Goal: Information Seeking & Learning: Learn about a topic

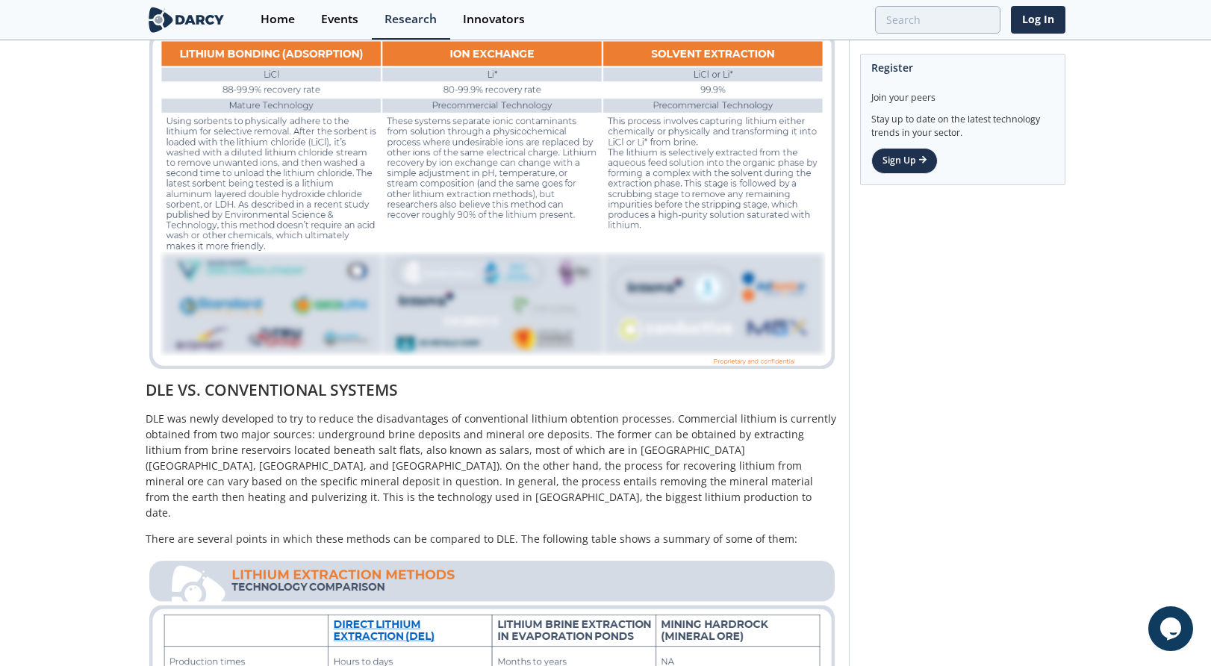
scroll to position [1205, 0]
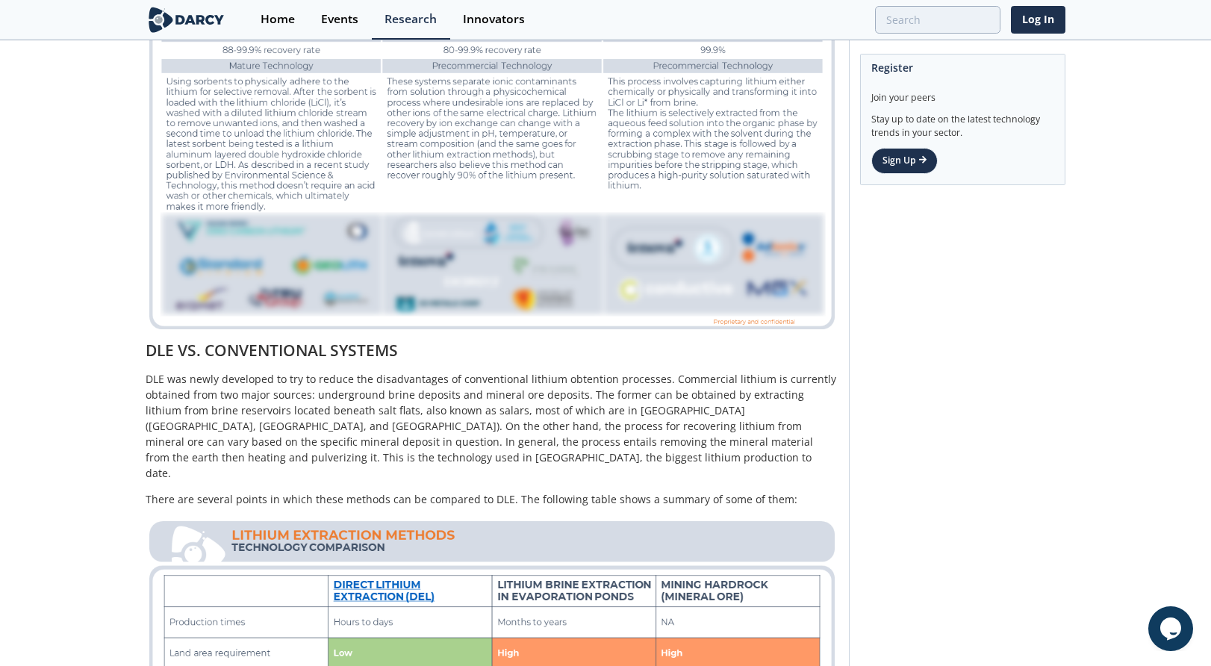
click at [683, 254] on img at bounding box center [492, 138] width 693 height 390
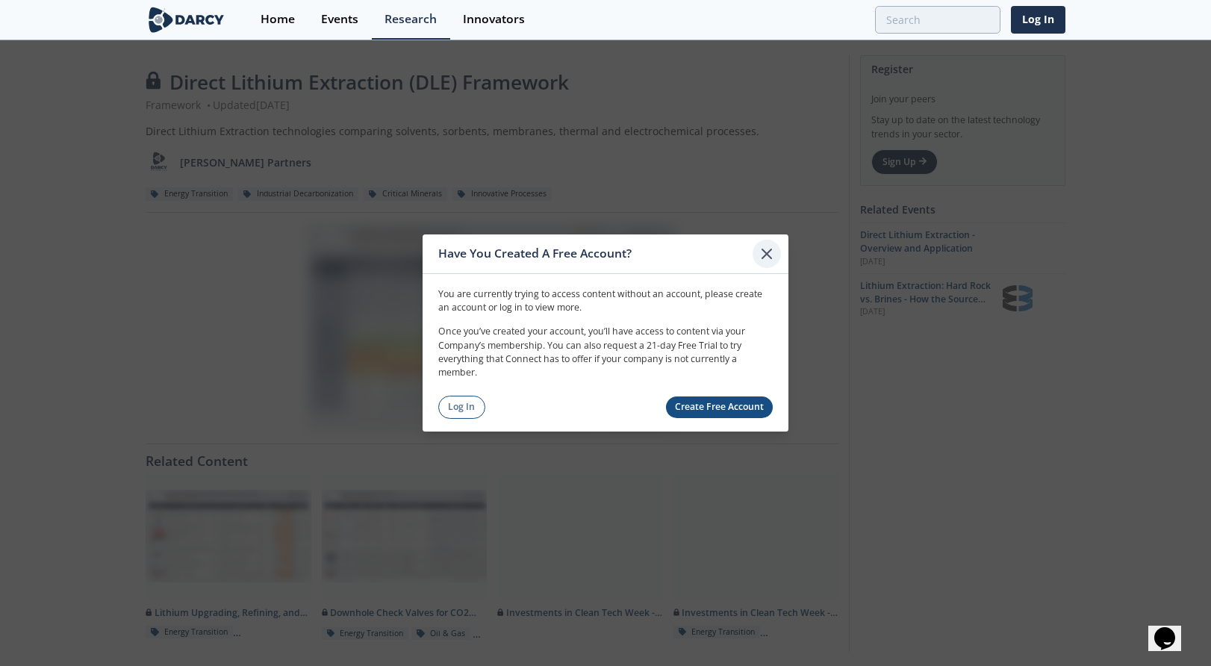
click at [766, 257] on icon at bounding box center [767, 254] width 18 height 18
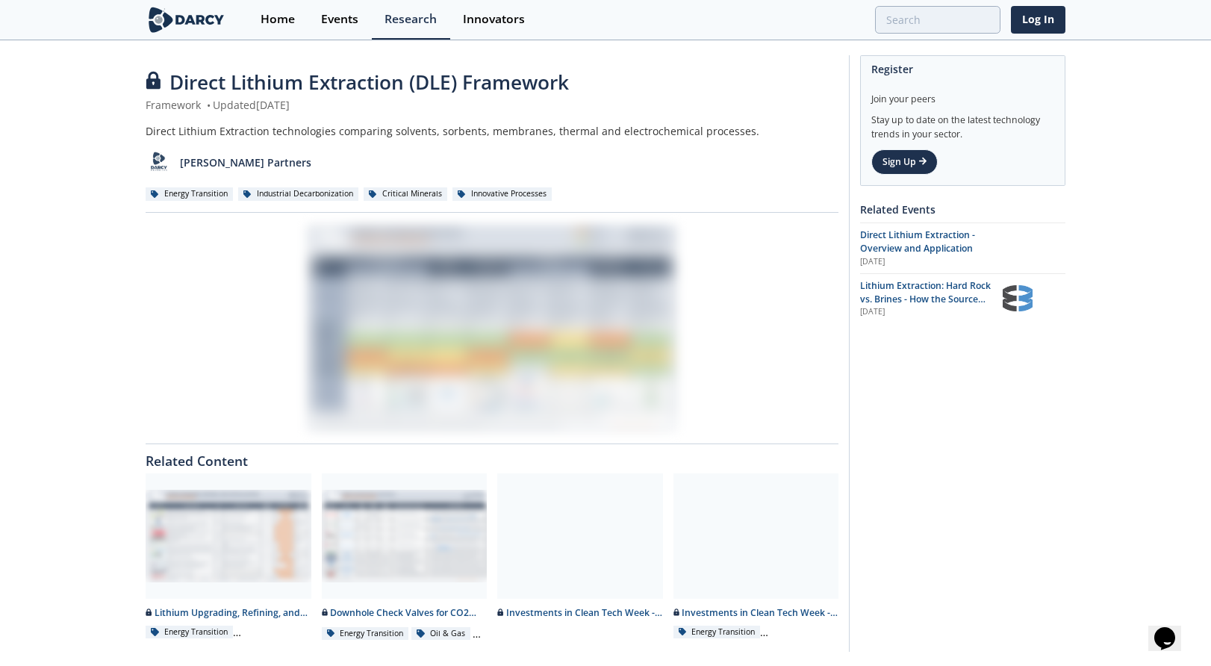
click at [576, 287] on div at bounding box center [492, 328] width 693 height 210
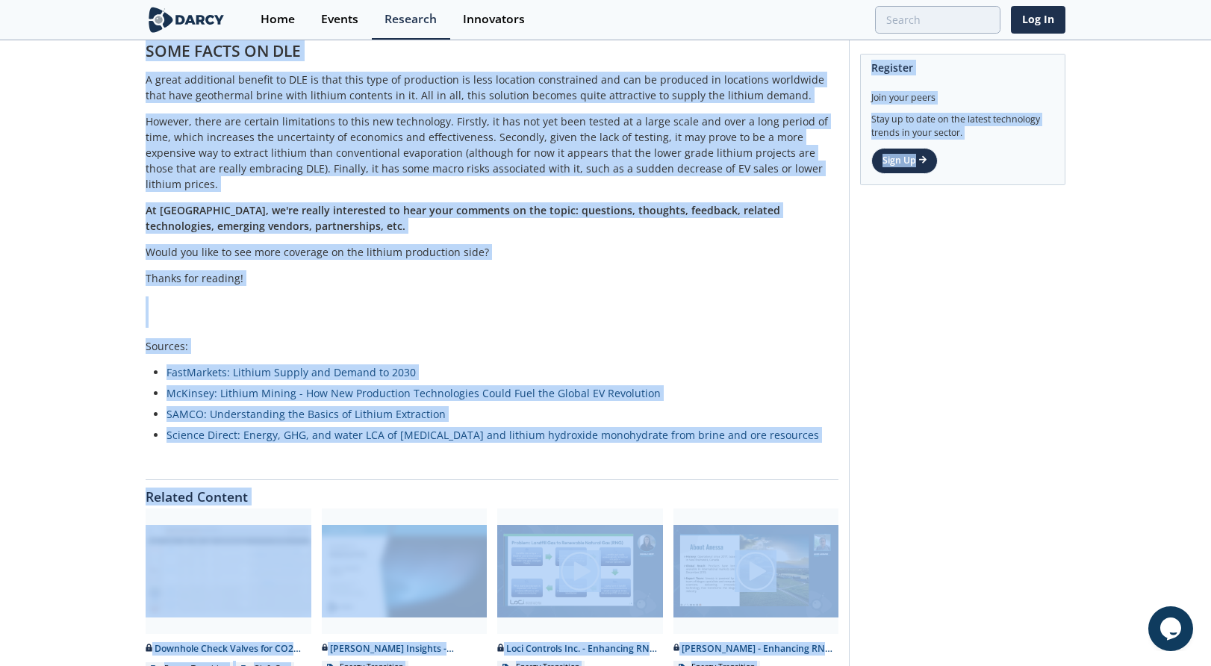
scroll to position [2166, 0]
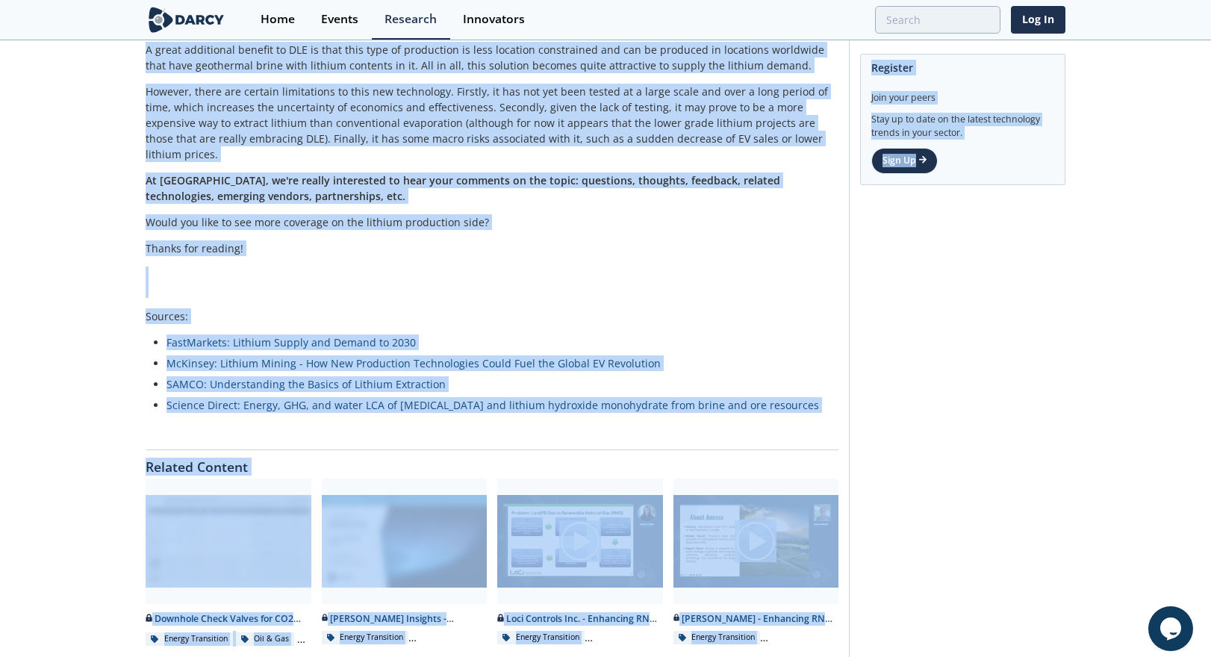
drag, startPoint x: 146, startPoint y: 78, endPoint x: 818, endPoint y: 361, distance: 728.6
copy div "Lo ipsumdolorsi am Consec Adipisc Elitseddoe (TEM) Incidid • Utlabor Etdol 16, …"
